Goal: Transaction & Acquisition: Purchase product/service

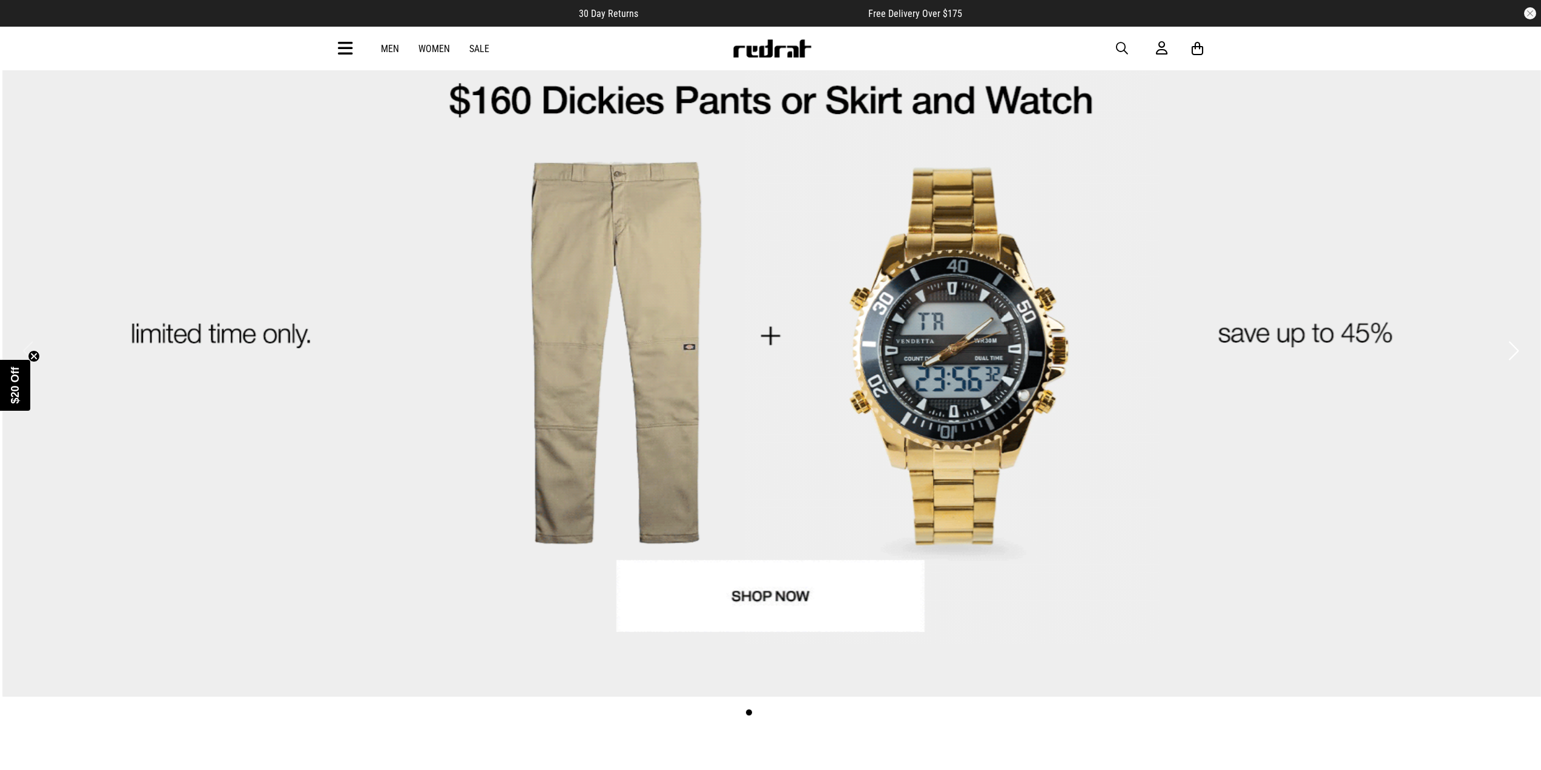
click at [709, 180] on link "1 / 4" at bounding box center [770, 330] width 1541 height 731
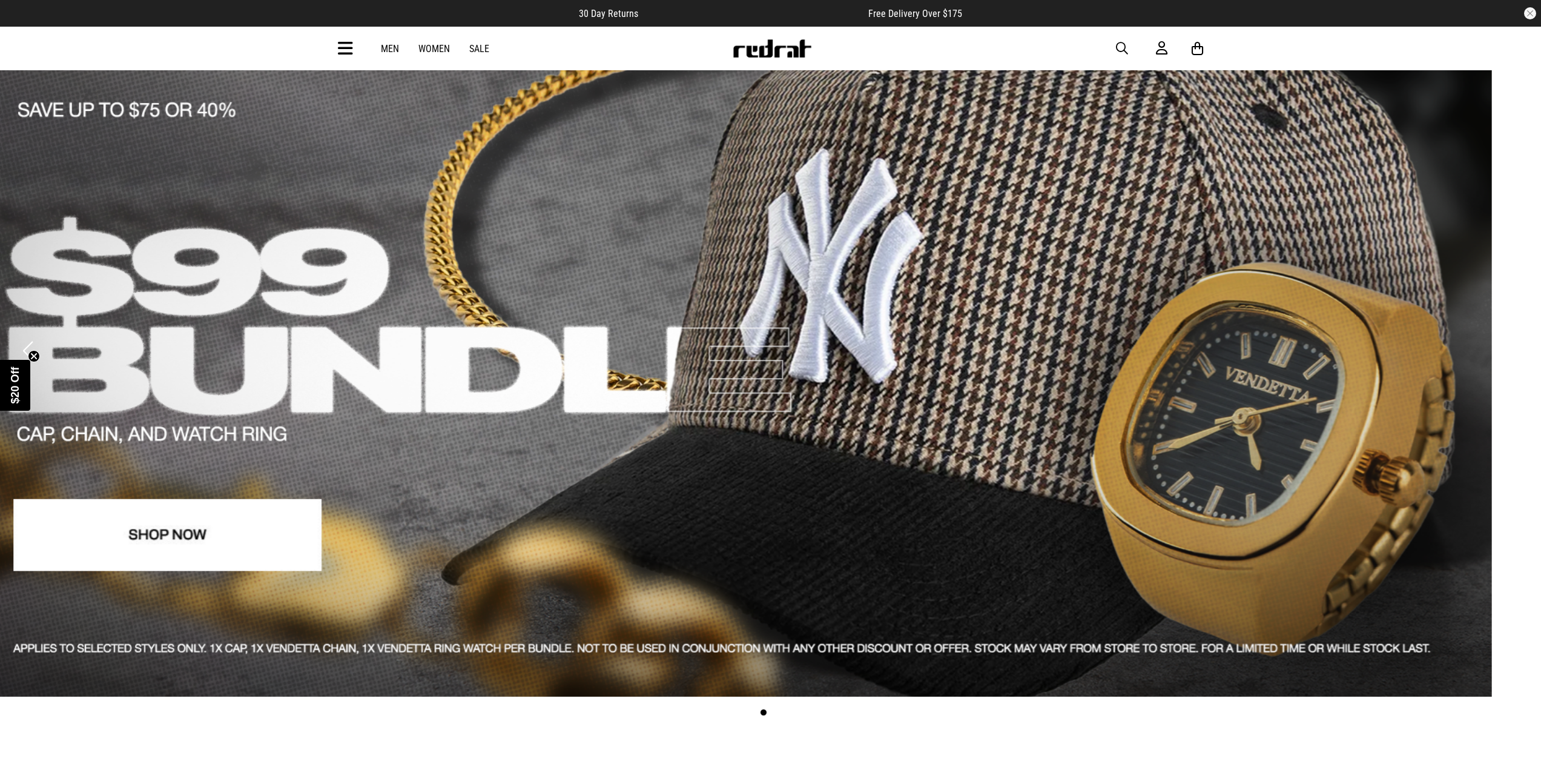
click at [656, 191] on link "2 / 4" at bounding box center [721, 330] width 1541 height 731
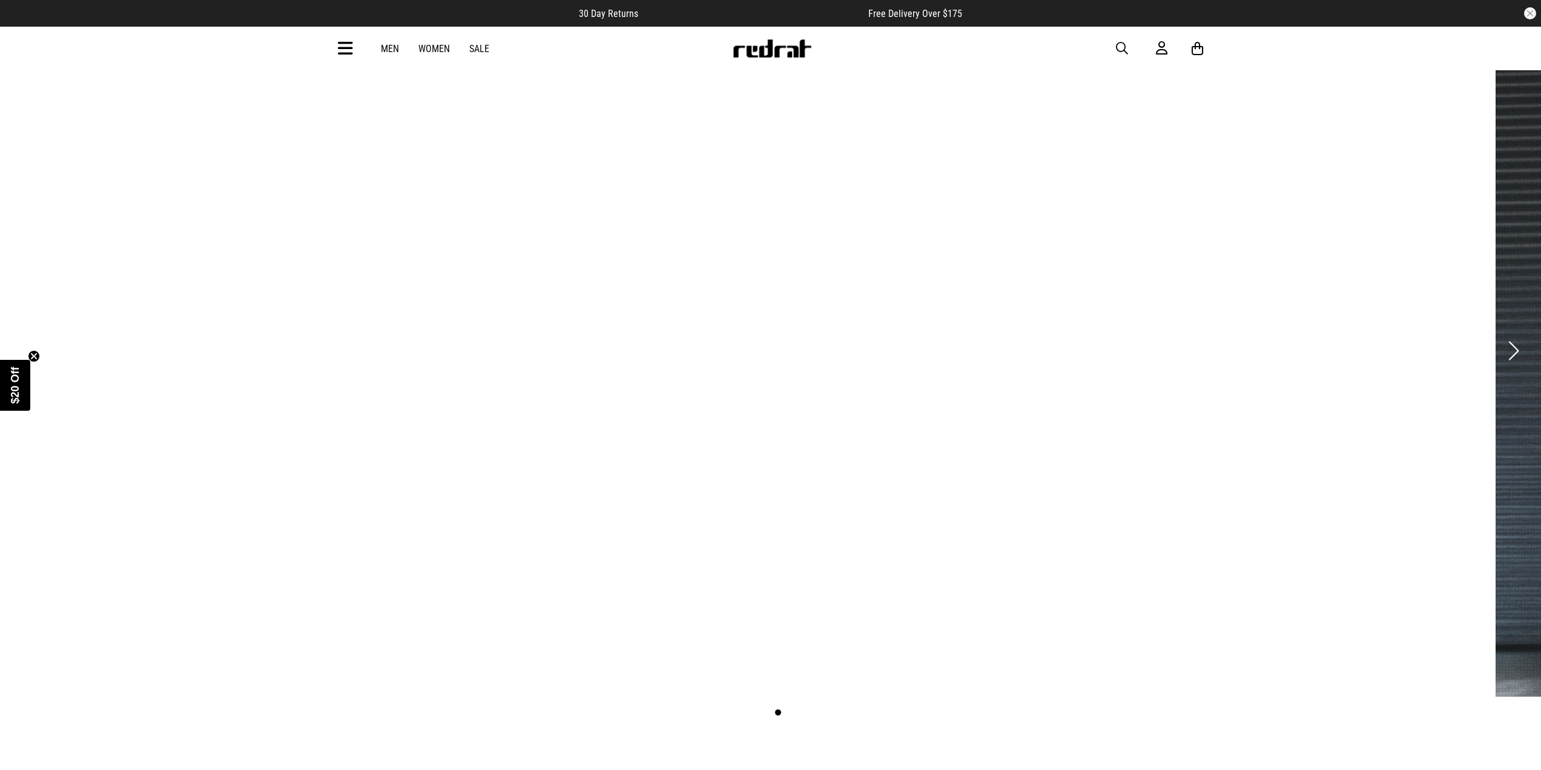
click at [828, 226] on link "3 / 4" at bounding box center [715, 350] width 1541 height 771
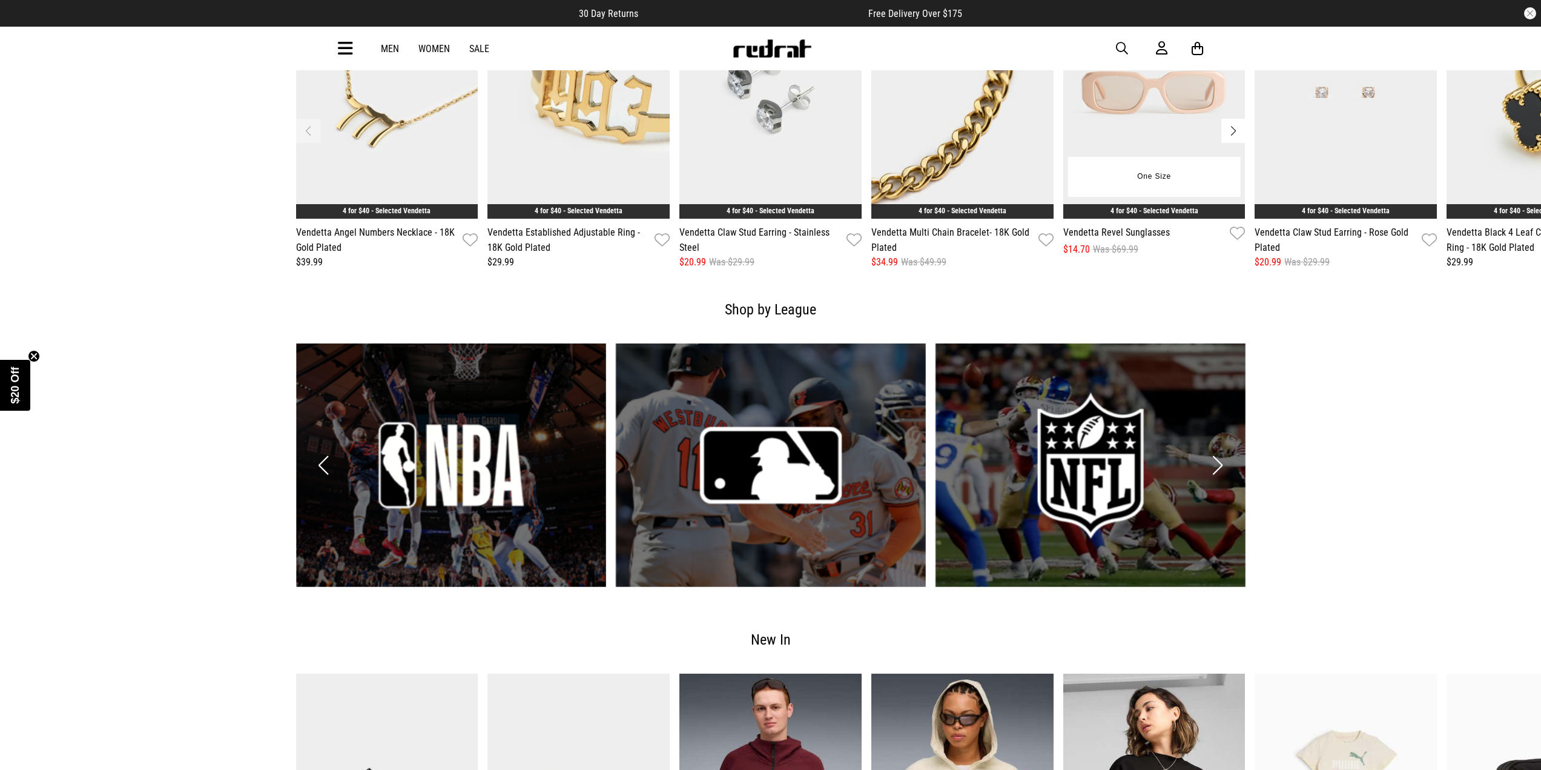
scroll to position [2119, 0]
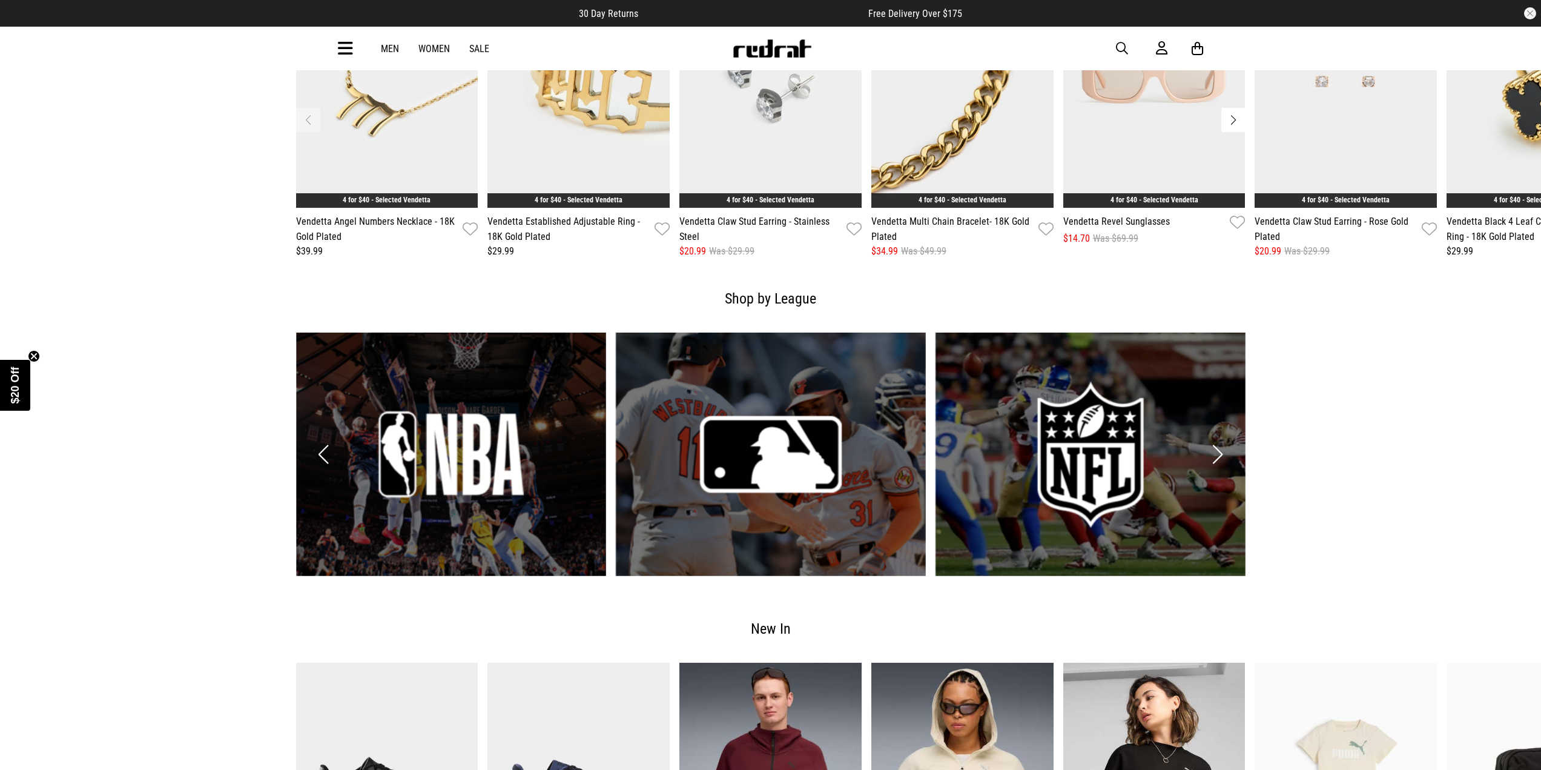
click at [1118, 49] on span "button" at bounding box center [1122, 48] width 12 height 15
click at [821, 58] on input "search" at bounding box center [740, 48] width 364 height 24
type input "****"
click at [899, 38] on button "submit" at bounding box center [909, 48] width 21 height 21
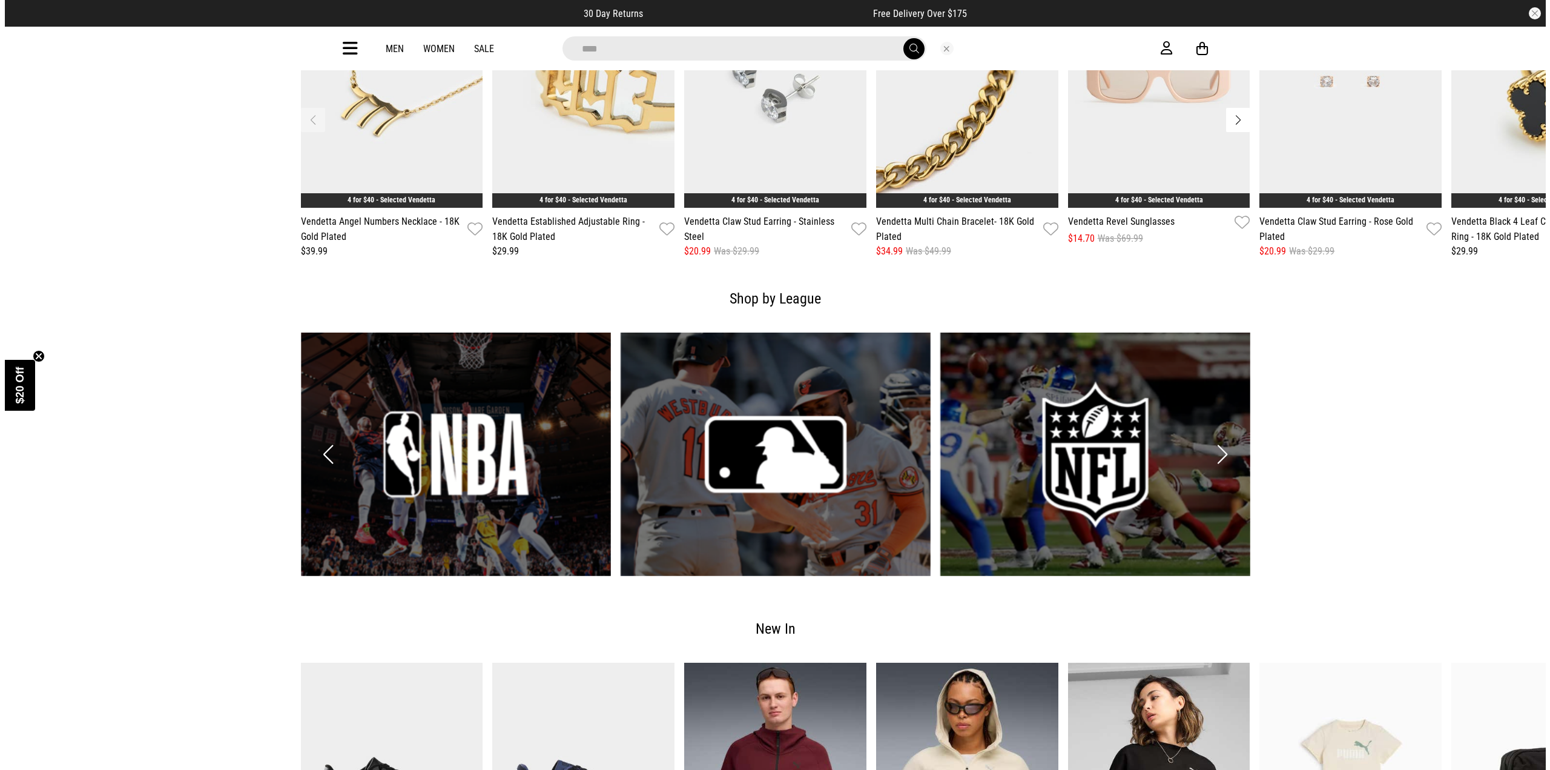
scroll to position [2123, 0]
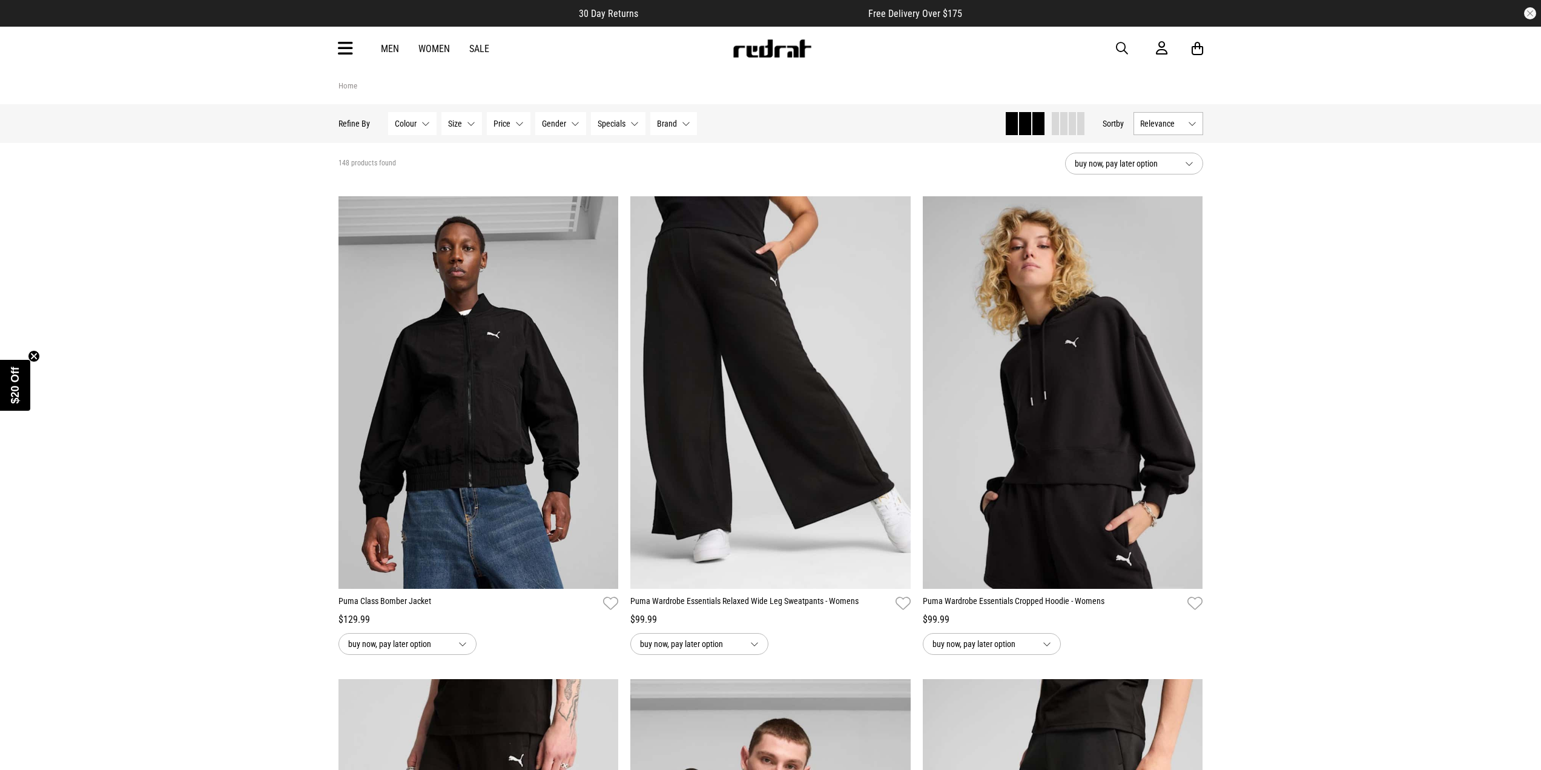
click at [1170, 110] on div "Hide Refine s Refine By Filters Colour None selected Colour 0 Selected Clear Be…" at bounding box center [771, 123] width 884 height 39
click at [1167, 118] on button "Relevance" at bounding box center [1168, 123] width 70 height 23
click at [1179, 148] on li "Newest" at bounding box center [1168, 146] width 68 height 22
